Goal: Information Seeking & Learning: Learn about a topic

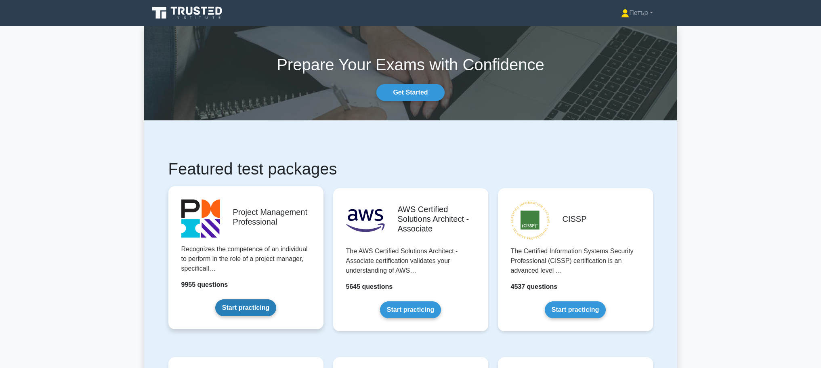
click at [242, 309] on link "Start practicing" at bounding box center [245, 307] width 61 height 17
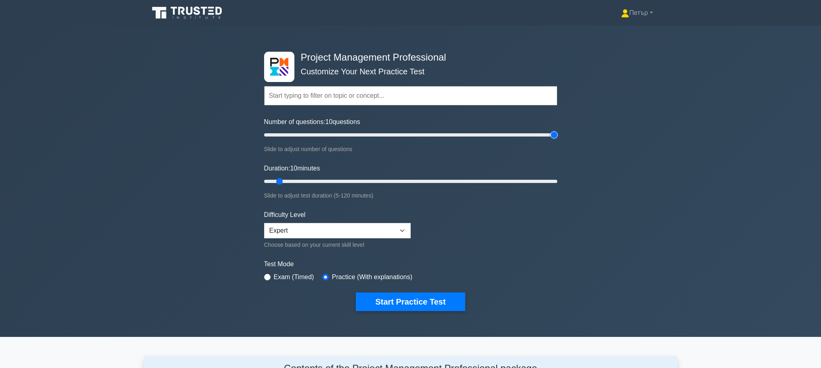
type input "200"
click at [555, 133] on input "Number of questions: 10 questions" at bounding box center [410, 135] width 293 height 10
type input "120"
click at [555, 178] on input "Duration: 120 minutes" at bounding box center [410, 181] width 293 height 10
click at [395, 296] on button "Start Practice Test" at bounding box center [410, 301] width 109 height 19
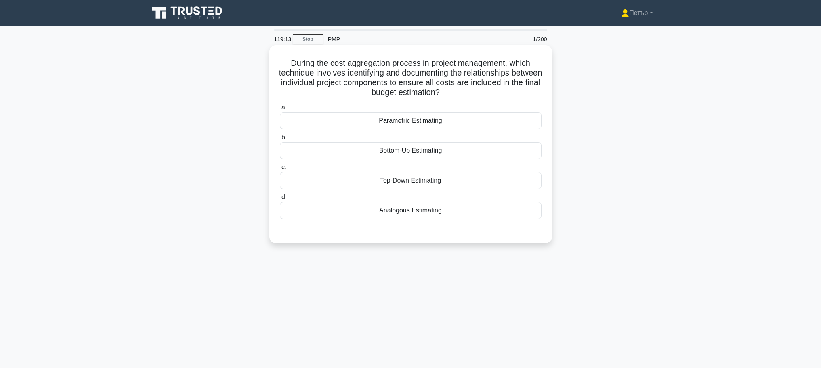
click at [486, 155] on div "Bottom-Up Estimating" at bounding box center [411, 150] width 262 height 17
click at [280, 140] on input "b. Bottom-Up Estimating" at bounding box center [280, 137] width 0 height 5
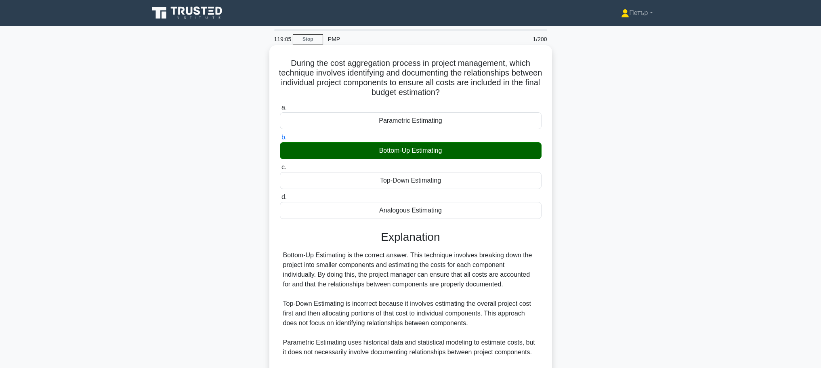
scroll to position [101, 0]
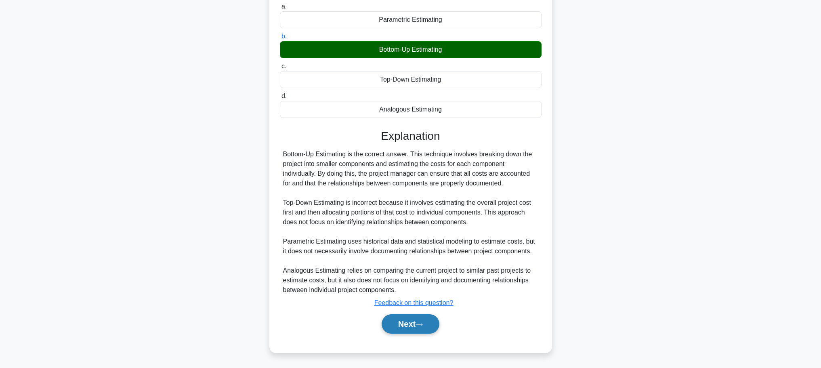
click at [406, 320] on button "Next" at bounding box center [411, 323] width 58 height 19
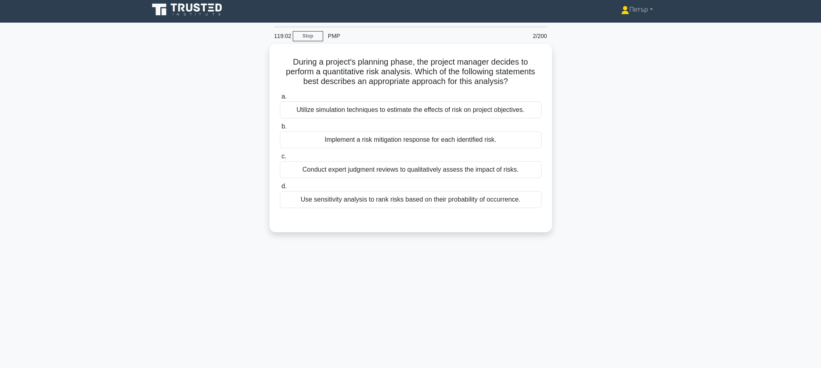
scroll to position [0, 0]
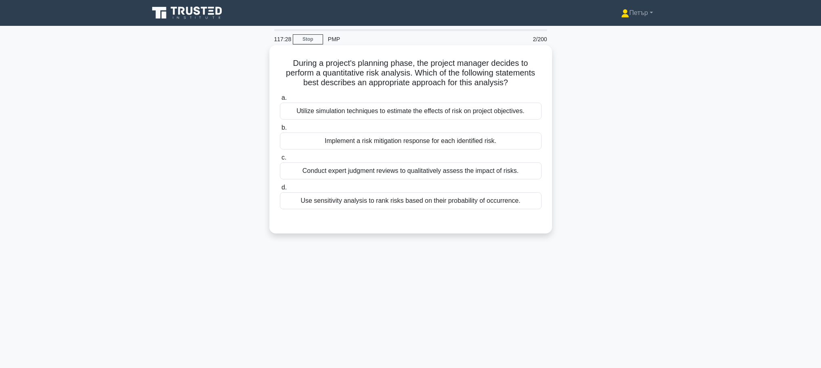
click at [419, 105] on div "Utilize simulation techniques to estimate the effects of risk on project object…" at bounding box center [411, 111] width 262 height 17
click at [280, 101] on input "a. Utilize simulation techniques to estimate the effects of risk on project obj…" at bounding box center [280, 97] width 0 height 5
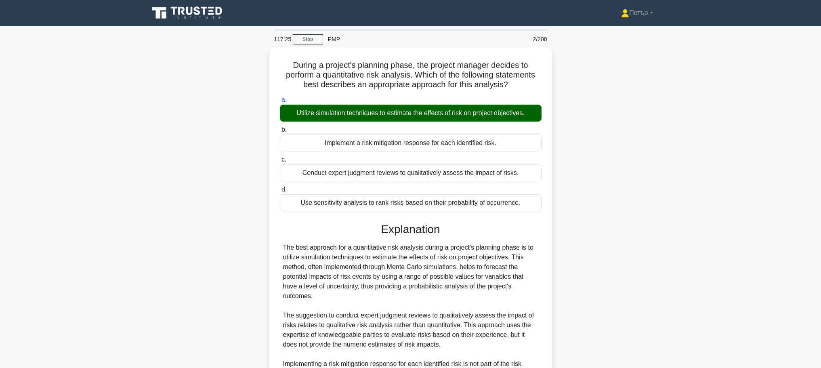
scroll to position [159, 0]
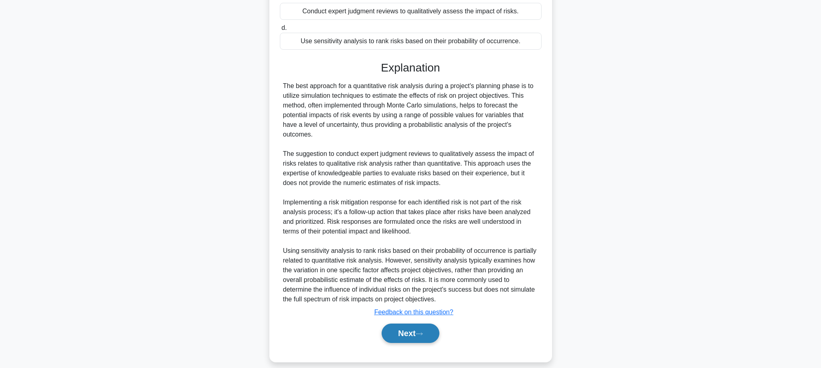
click at [398, 326] on button "Next" at bounding box center [411, 332] width 58 height 19
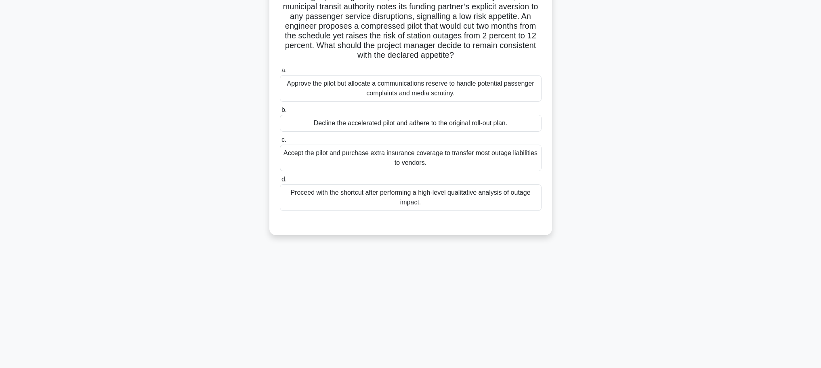
scroll to position [0, 0]
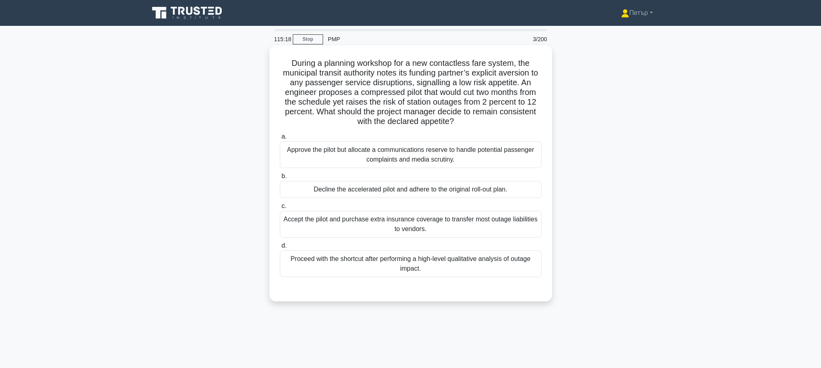
click at [518, 187] on div "Decline the accelerated pilot and adhere to the original roll-out plan." at bounding box center [411, 189] width 262 height 17
click at [280, 179] on input "b. Decline the accelerated pilot and adhere to the original roll-out plan." at bounding box center [280, 176] width 0 height 5
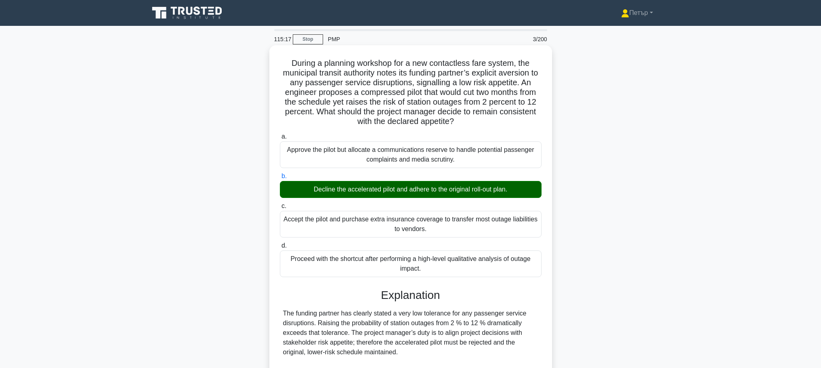
scroll to position [111, 0]
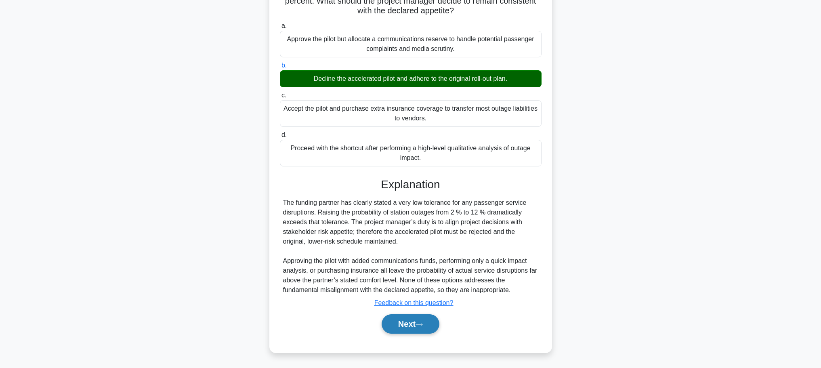
click at [407, 321] on button "Next" at bounding box center [411, 323] width 58 height 19
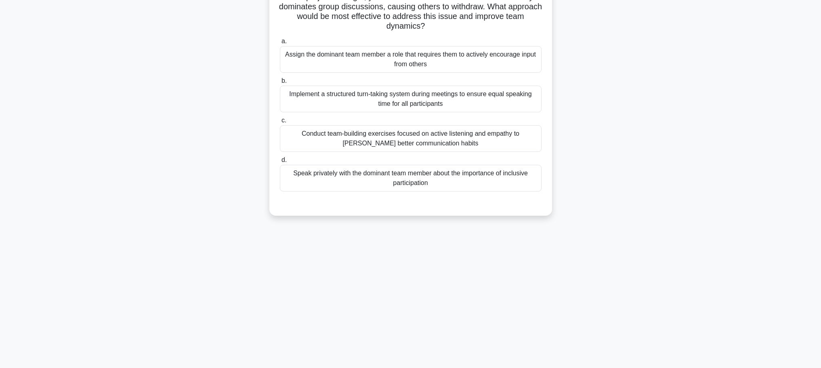
scroll to position [0, 0]
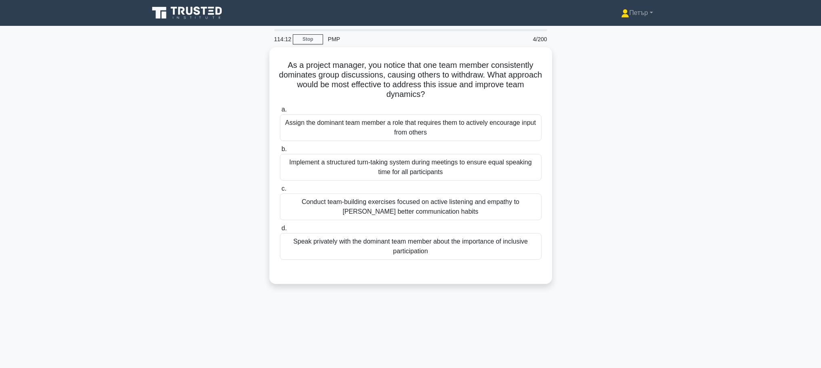
drag, startPoint x: 333, startPoint y: 72, endPoint x: 188, endPoint y: 69, distance: 144.6
click at [188, 69] on div "As a project manager, you notice that one team member consistently dominates gr…" at bounding box center [410, 170] width 533 height 246
click at [478, 168] on div "Implement a structured turn-taking system during meetings to ensure equal speak…" at bounding box center [411, 165] width 262 height 27
click at [280, 150] on input "b. Implement a structured turn-taking system during meetings to ensure equal sp…" at bounding box center [280, 147] width 0 height 5
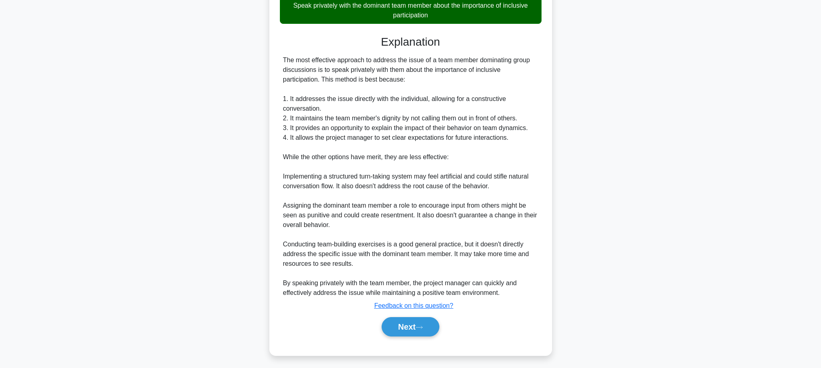
scroll to position [238, 0]
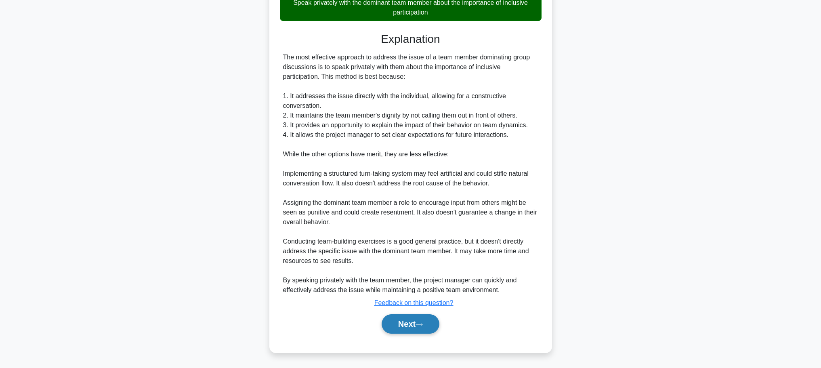
click at [416, 323] on button "Next" at bounding box center [411, 323] width 58 height 19
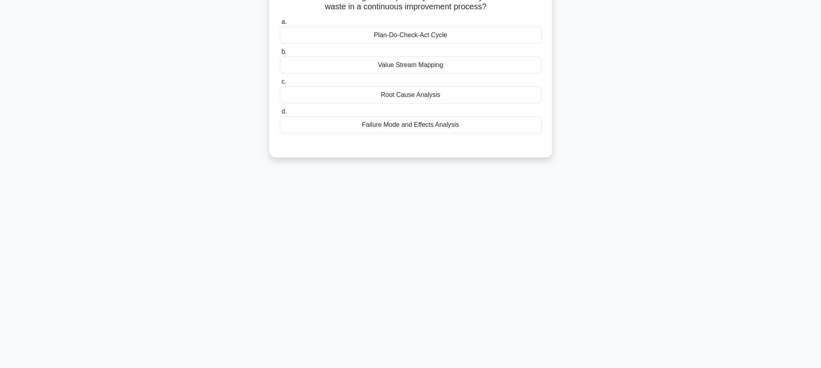
scroll to position [0, 0]
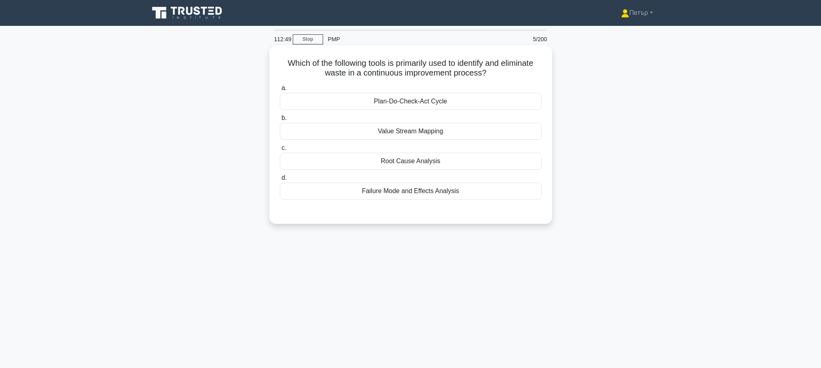
click at [475, 131] on div "Value Stream Mapping" at bounding box center [411, 131] width 262 height 17
click at [280, 121] on input "b. Value Stream Mapping" at bounding box center [280, 117] width 0 height 5
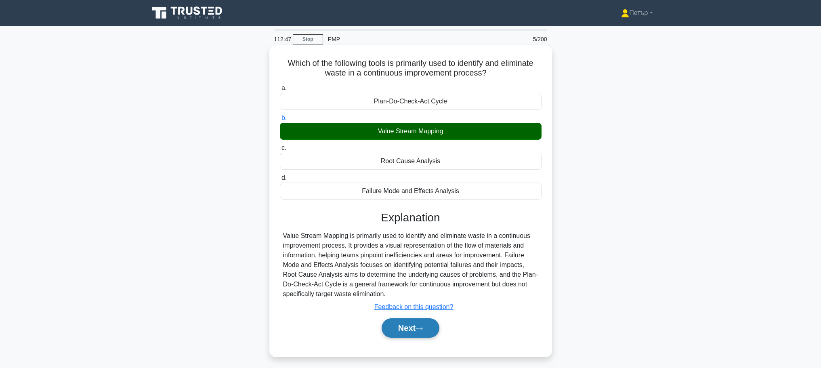
click at [409, 319] on button "Next" at bounding box center [411, 327] width 58 height 19
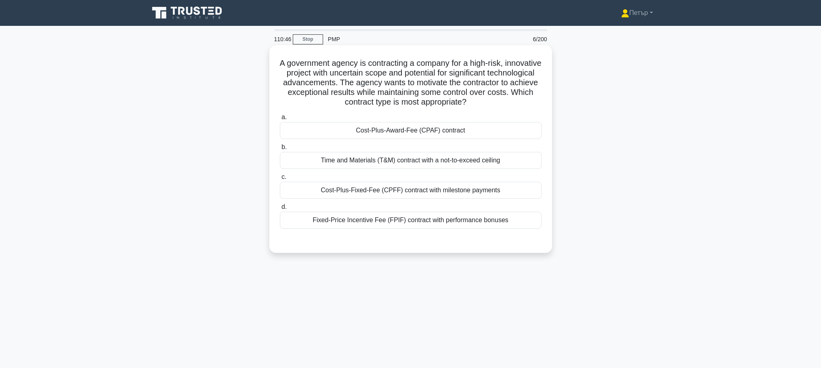
click at [478, 221] on div "Fixed-Price Incentive Fee (FPIF) contract with performance bonuses" at bounding box center [411, 220] width 262 height 17
click at [280, 210] on input "d. Fixed-Price Incentive Fee (FPIF) contract with performance bonuses" at bounding box center [280, 206] width 0 height 5
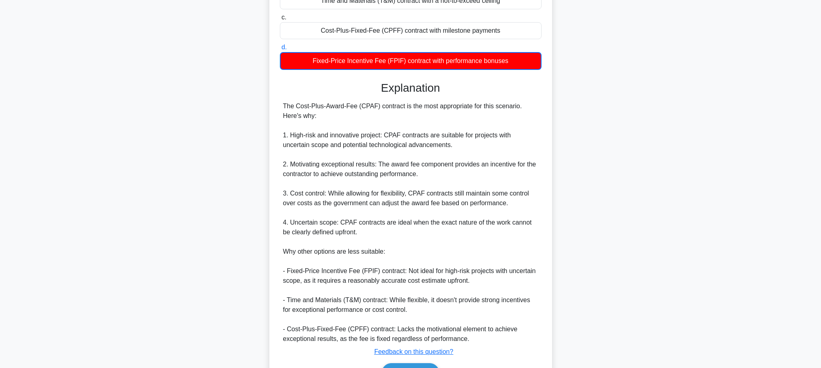
scroll to position [209, 0]
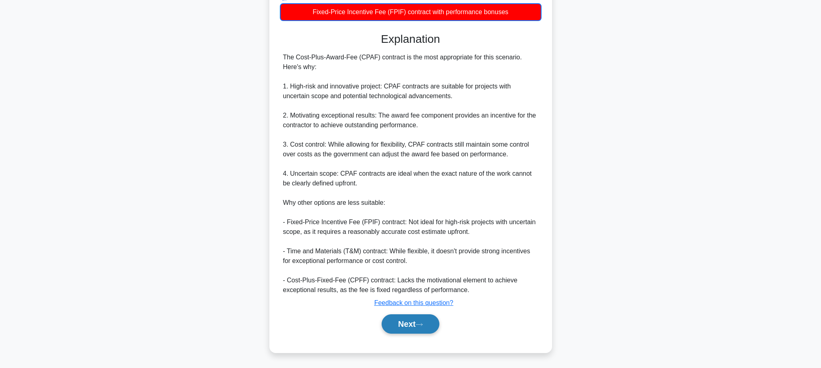
click at [430, 325] on button "Next" at bounding box center [411, 323] width 58 height 19
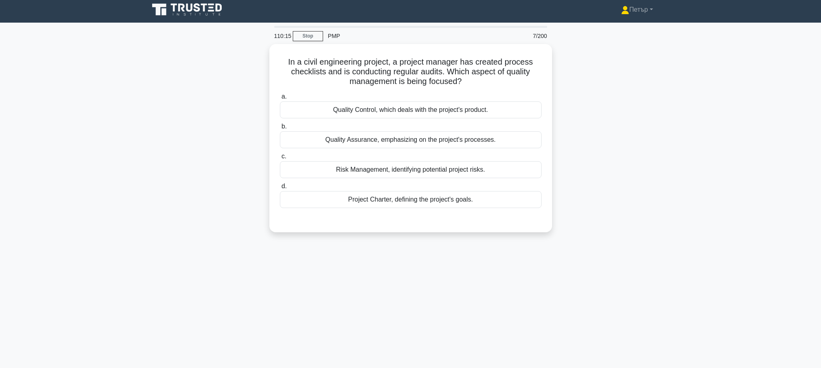
scroll to position [0, 0]
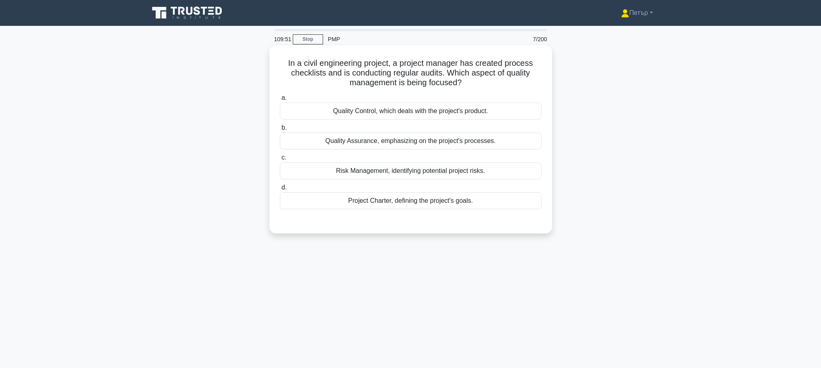
click at [518, 113] on div "Quality Control, which deals with the project's product." at bounding box center [411, 111] width 262 height 17
click at [280, 101] on input "a. Quality Control, which deals with the project's product." at bounding box center [280, 97] width 0 height 5
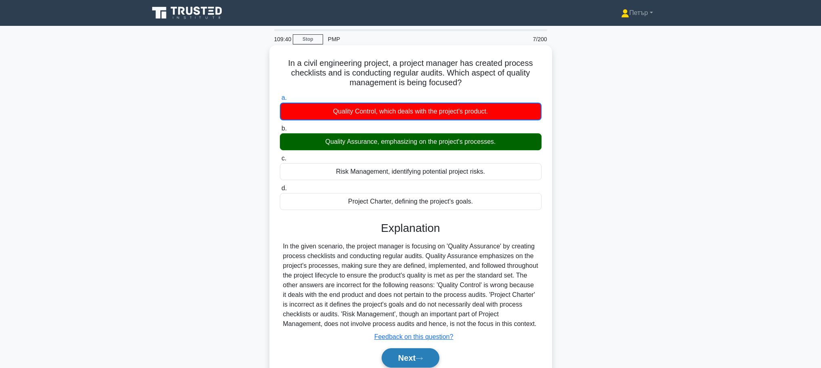
click at [423, 363] on button "Next" at bounding box center [411, 357] width 58 height 19
